Goal: Information Seeking & Learning: Learn about a topic

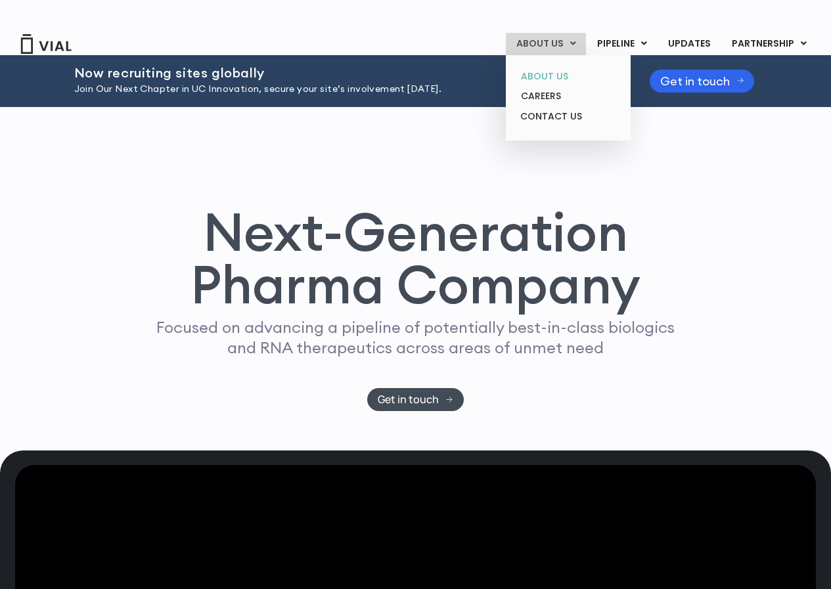
click at [560, 66] on link "ABOUT US" at bounding box center [568, 76] width 115 height 20
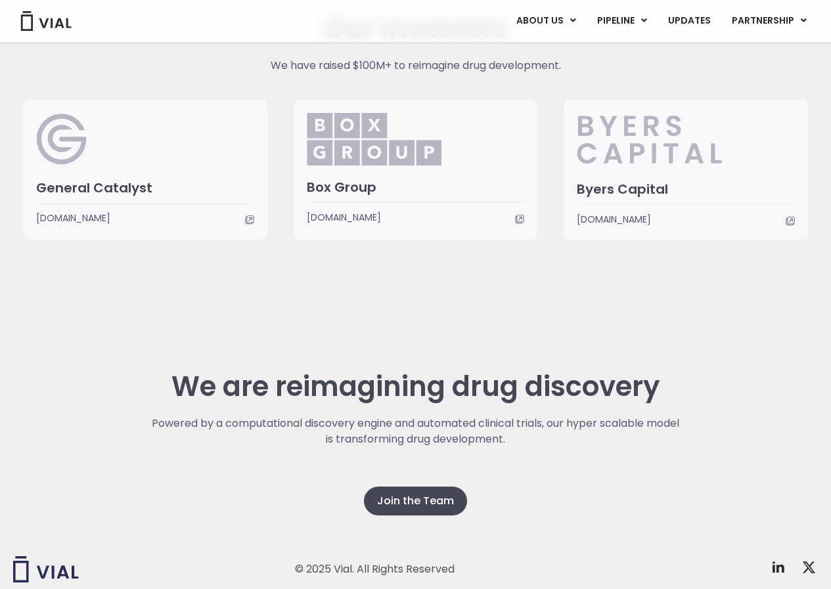
scroll to position [3213, 0]
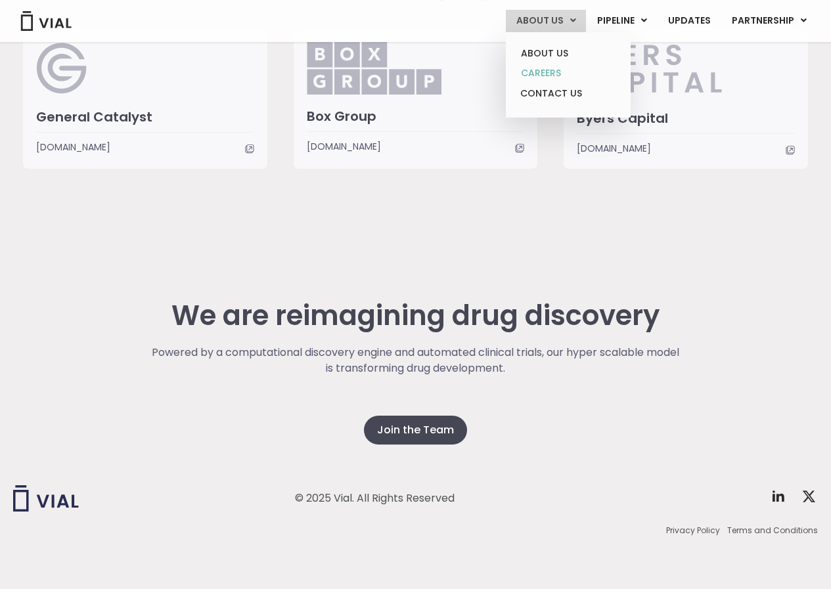
click at [560, 72] on link "CAREERS" at bounding box center [568, 73] width 115 height 20
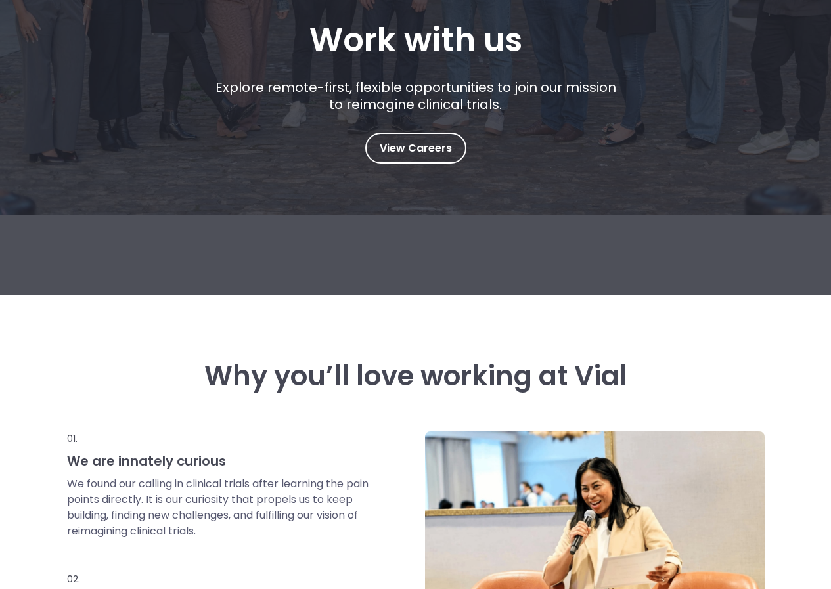
scroll to position [263, 0]
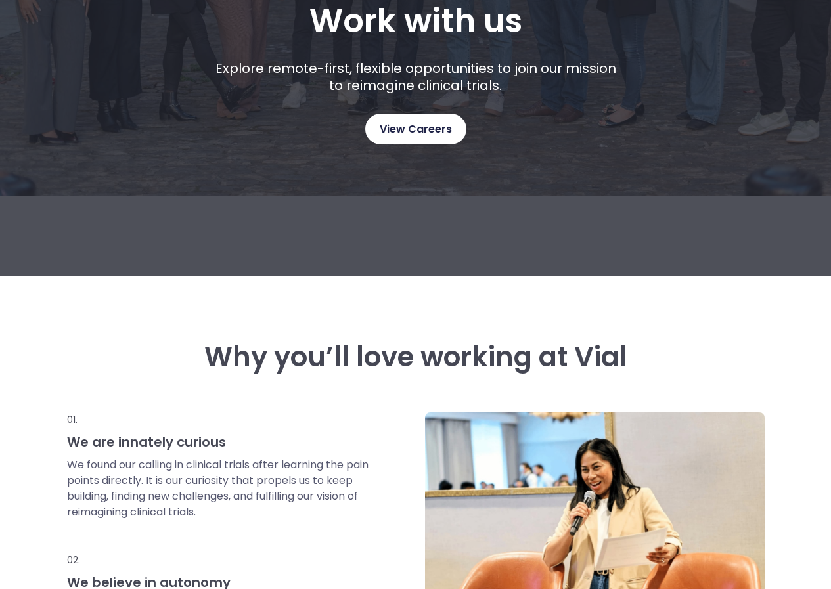
click at [426, 128] on span "View Careers" at bounding box center [416, 129] width 72 height 17
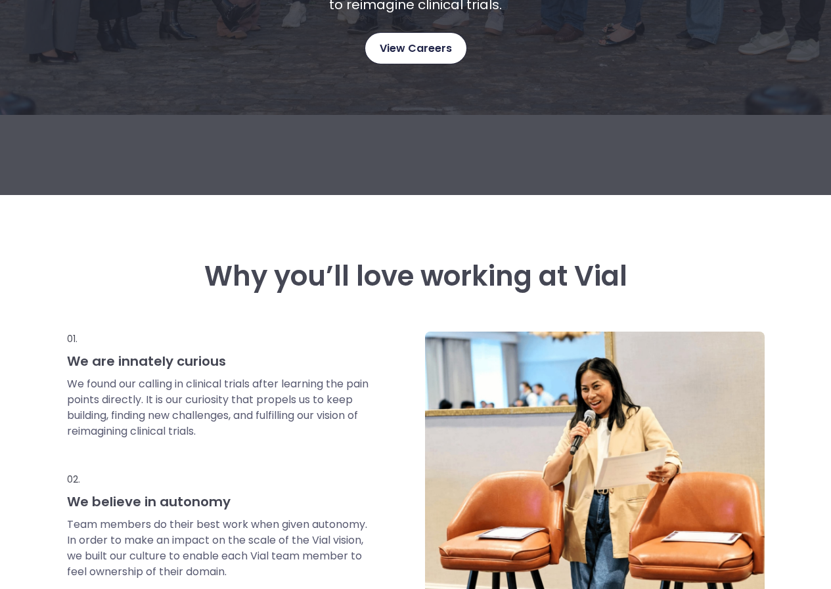
scroll to position [0, 0]
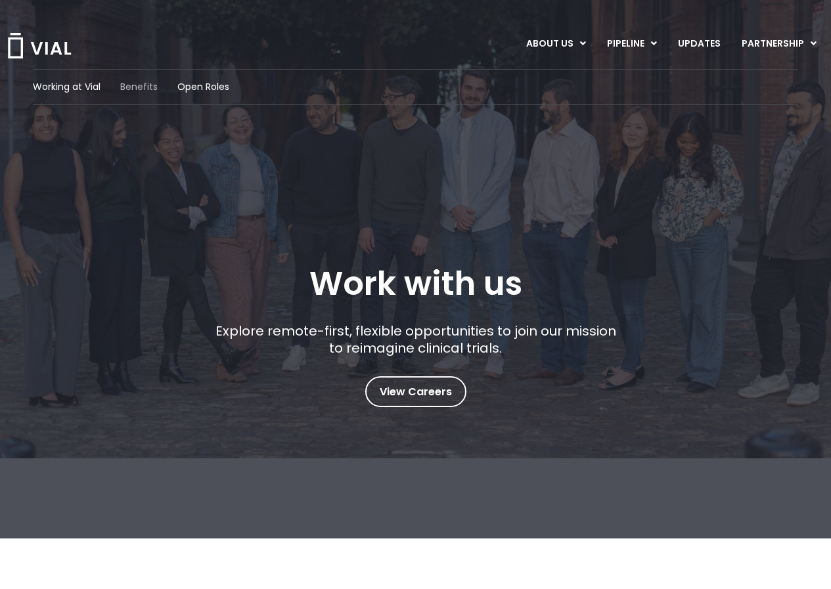
click at [137, 89] on span "Benefits" at bounding box center [138, 87] width 37 height 14
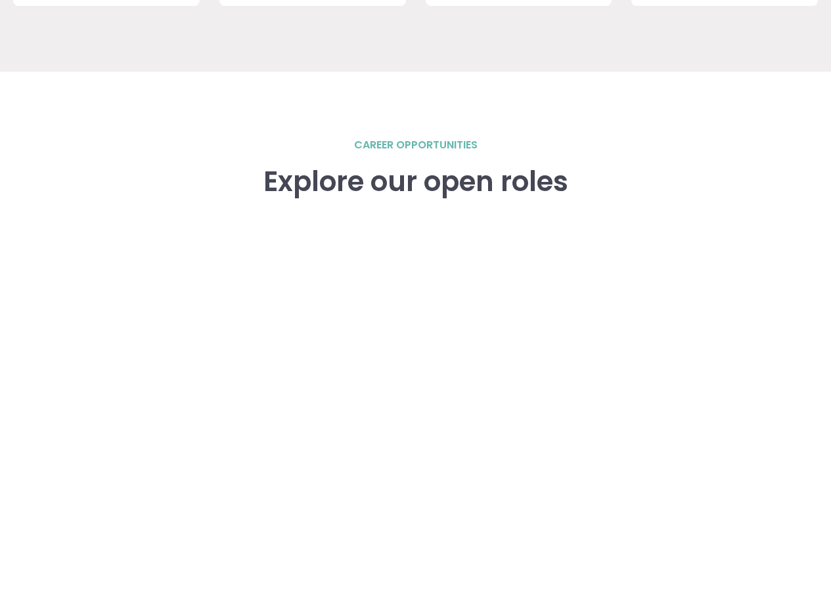
scroll to position [1681, 0]
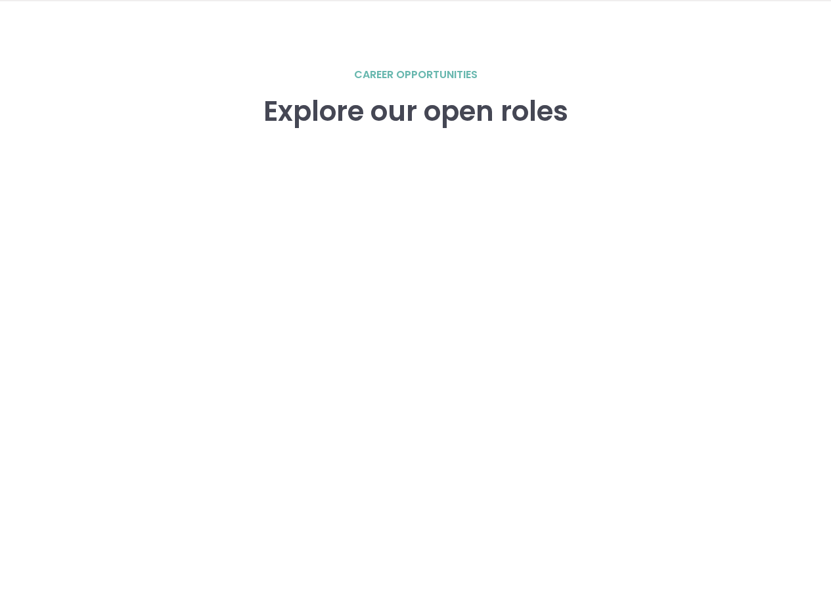
scroll to position [1818, 0]
